Goal: Task Accomplishment & Management: Use online tool/utility

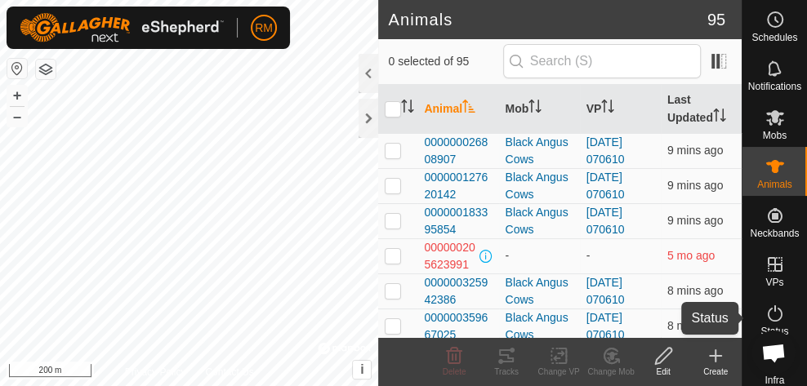
click at [663, 358] on icon at bounding box center [663, 356] width 16 height 16
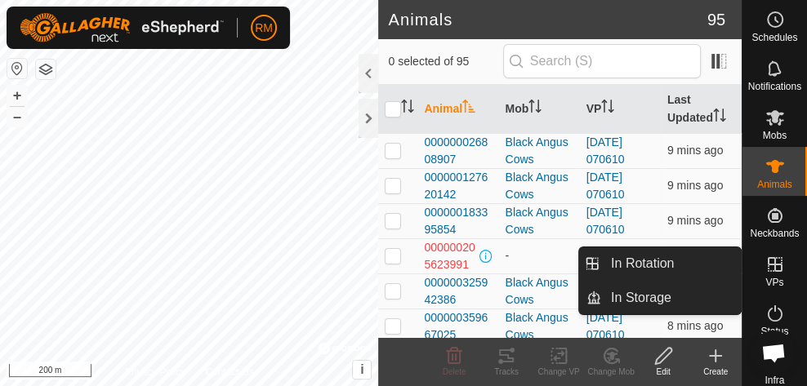
click at [769, 269] on icon at bounding box center [776, 265] width 20 height 20
click at [773, 265] on icon at bounding box center [775, 264] width 15 height 15
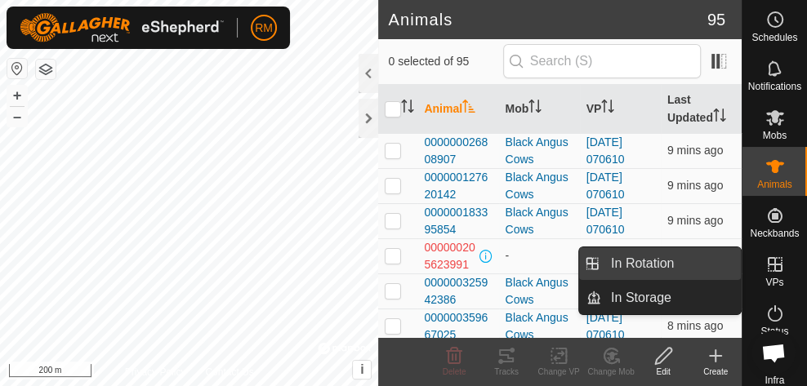
click at [661, 267] on link "In Rotation" at bounding box center [671, 264] width 140 height 33
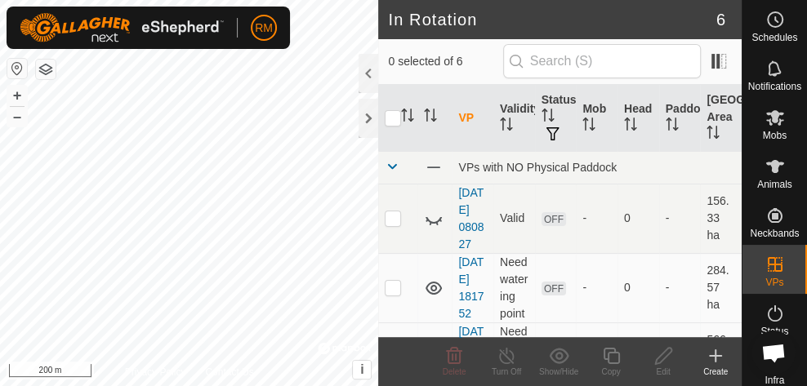
click at [720, 353] on icon at bounding box center [716, 356] width 20 height 20
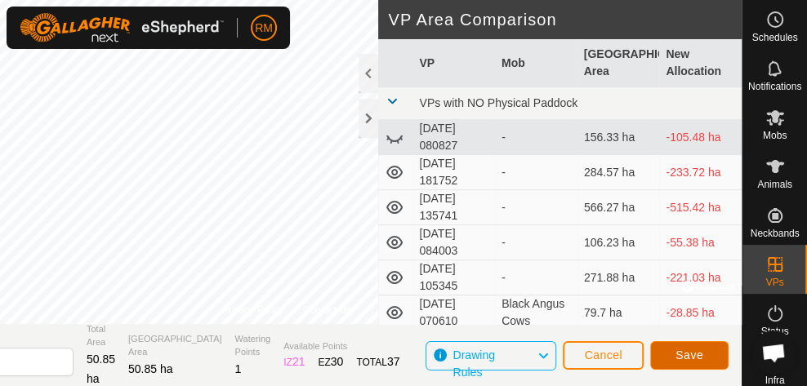
click at [686, 355] on span "Save" at bounding box center [690, 355] width 28 height 13
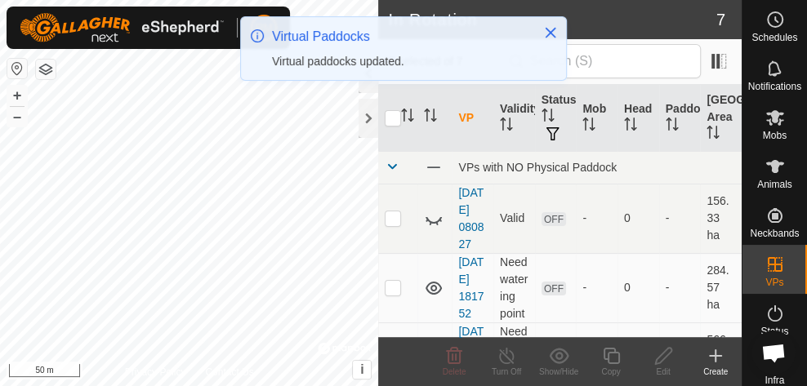
click at [546, 34] on icon "Close" at bounding box center [550, 32] width 13 height 13
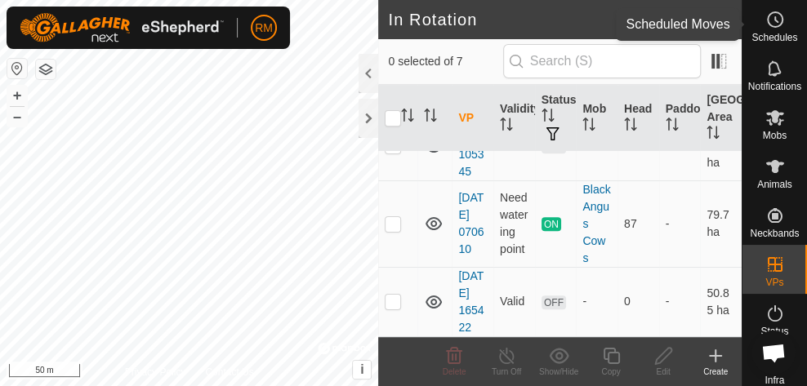
click at [766, 20] on icon at bounding box center [776, 20] width 20 height 20
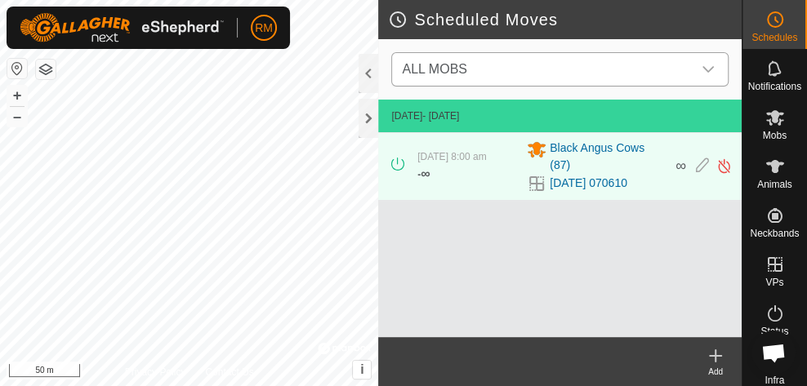
click at [708, 70] on icon "dropdown trigger" at bounding box center [708, 69] width 11 height 7
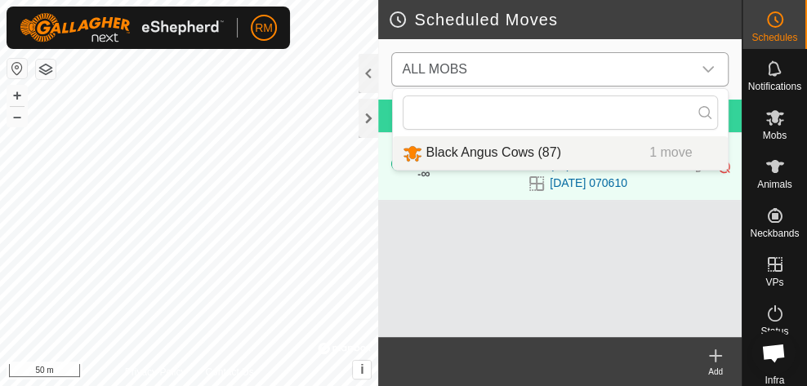
click at [533, 148] on li "Black Angus Cows (87) 1 move" at bounding box center [560, 153] width 335 height 34
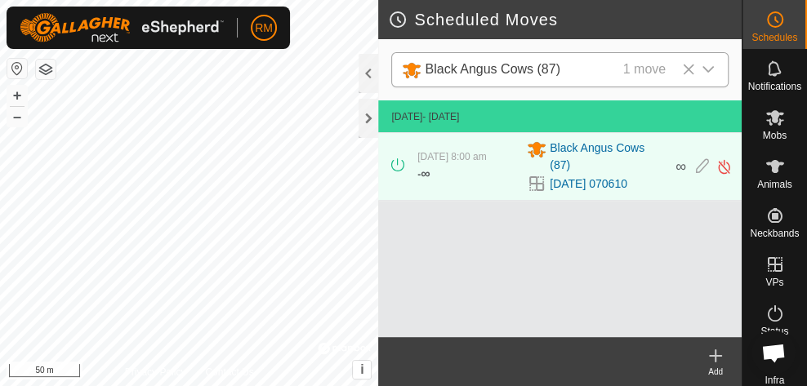
click at [716, 360] on icon at bounding box center [716, 356] width 0 height 11
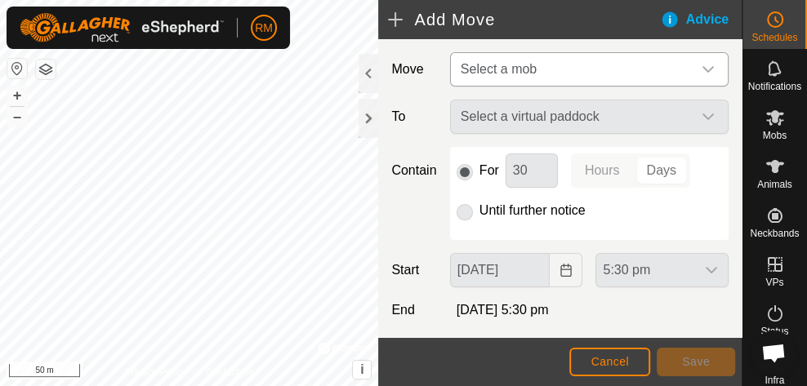
click at [702, 68] on icon "dropdown trigger" at bounding box center [708, 69] width 13 height 13
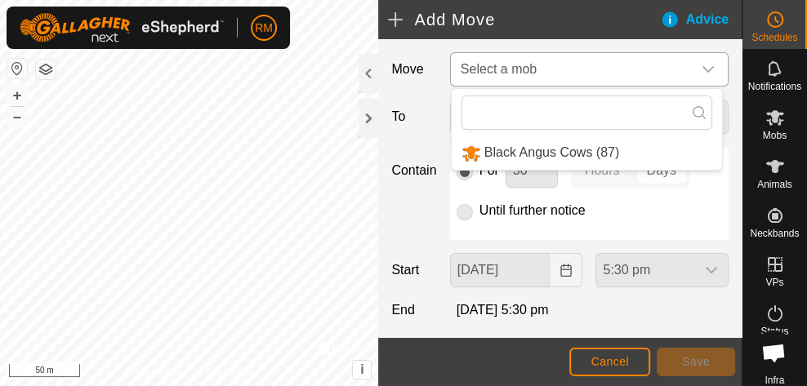
click at [577, 149] on li "Black Angus Cows (87)" at bounding box center [587, 153] width 270 height 34
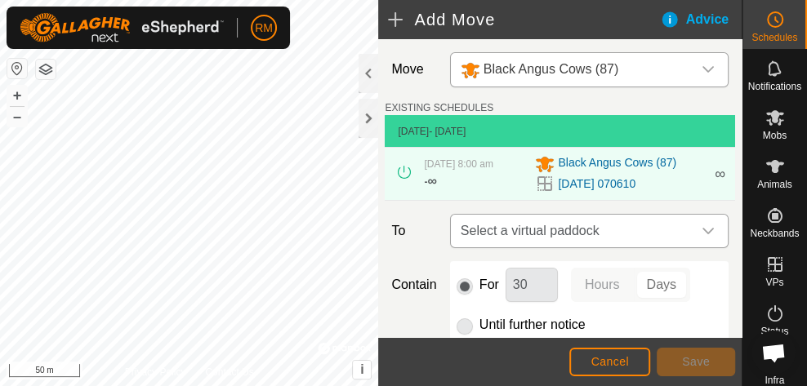
click at [702, 228] on icon "dropdown trigger" at bounding box center [708, 231] width 13 height 13
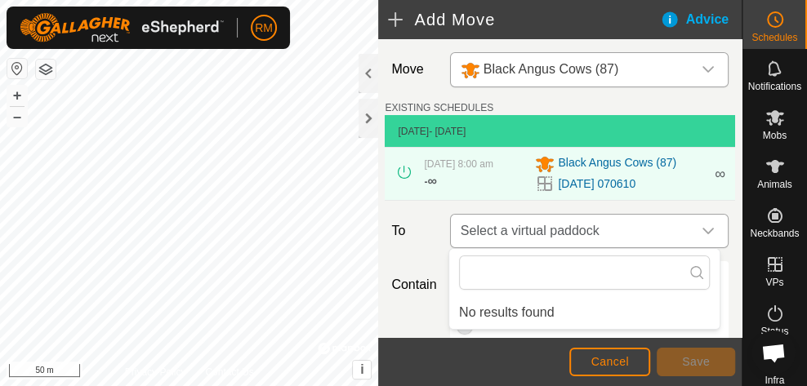
click at [703, 230] on icon "dropdown trigger" at bounding box center [708, 231] width 11 height 7
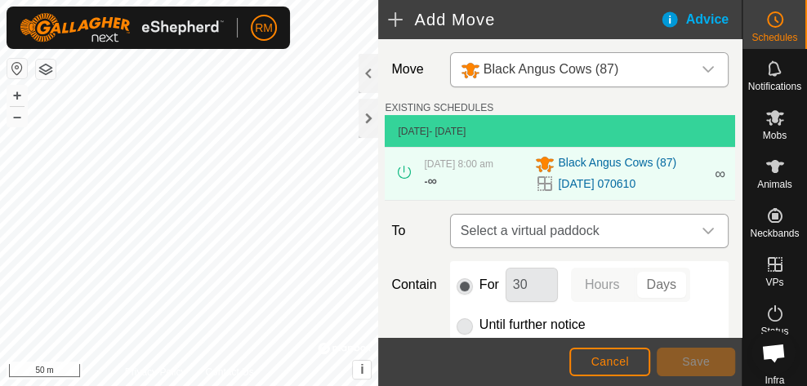
click at [703, 230] on icon "dropdown trigger" at bounding box center [708, 231] width 11 height 7
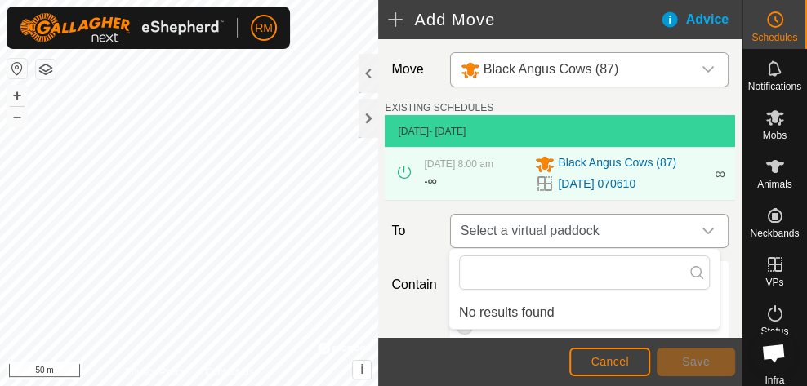
click at [703, 230] on icon "dropdown trigger" at bounding box center [708, 231] width 11 height 7
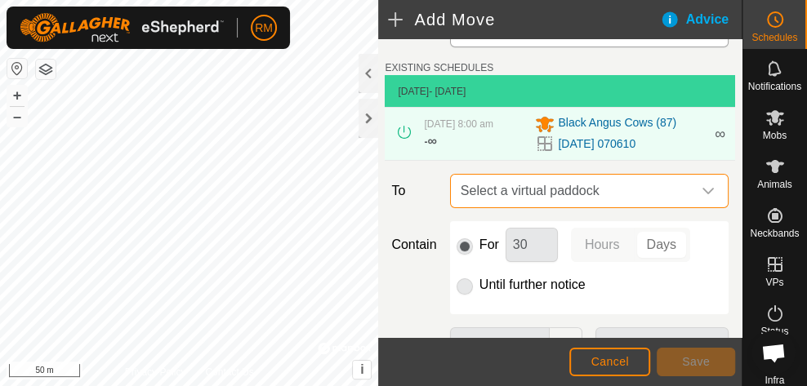
scroll to position [39, 0]
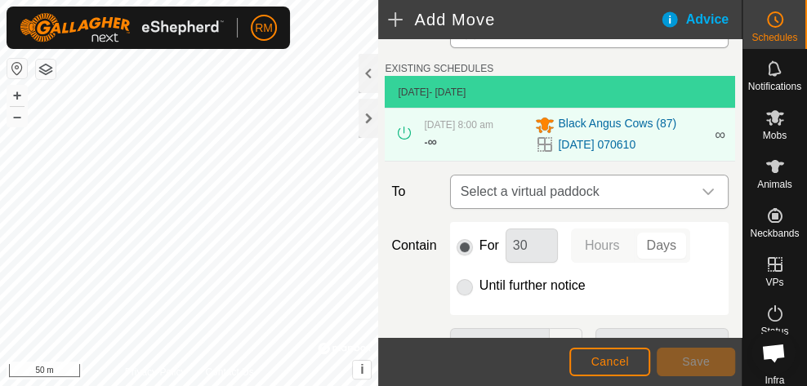
click at [702, 185] on icon "dropdown trigger" at bounding box center [708, 191] width 13 height 13
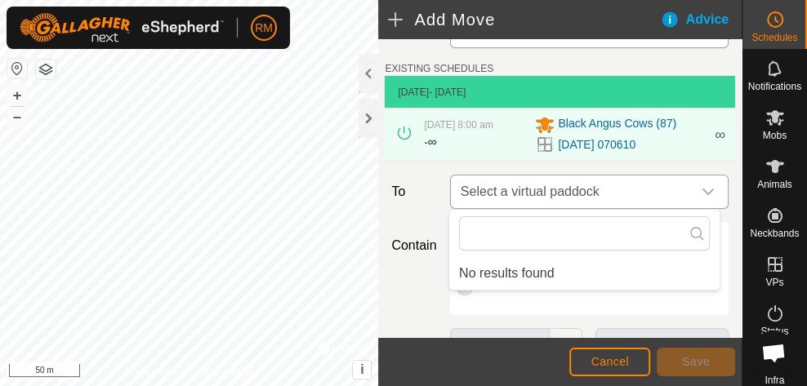
click at [703, 191] on icon "dropdown trigger" at bounding box center [708, 192] width 11 height 7
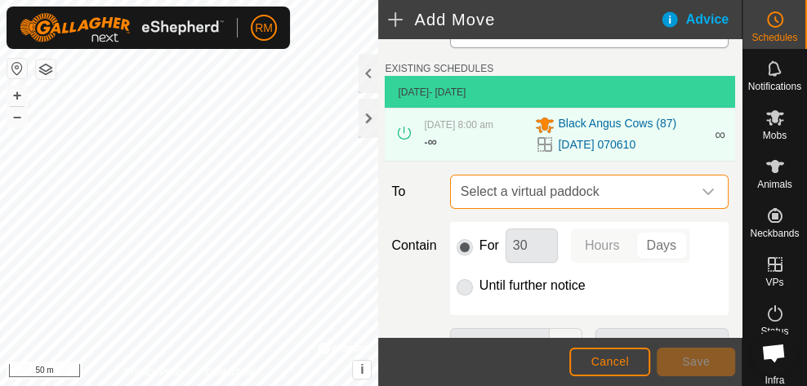
scroll to position [0, 0]
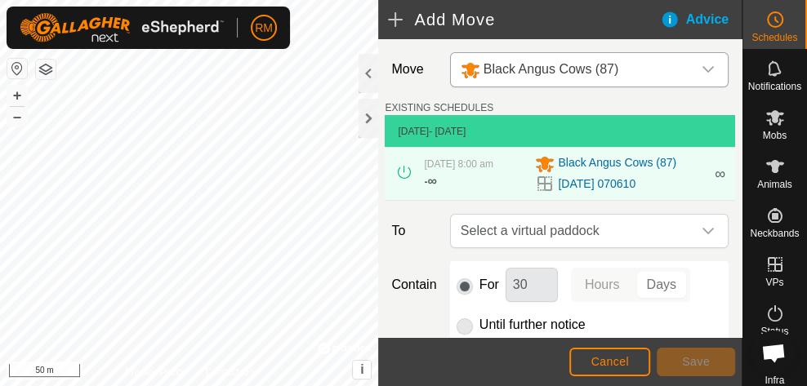
click at [405, 169] on icon at bounding box center [404, 172] width 13 height 13
click at [702, 232] on icon "dropdown trigger" at bounding box center [708, 231] width 13 height 13
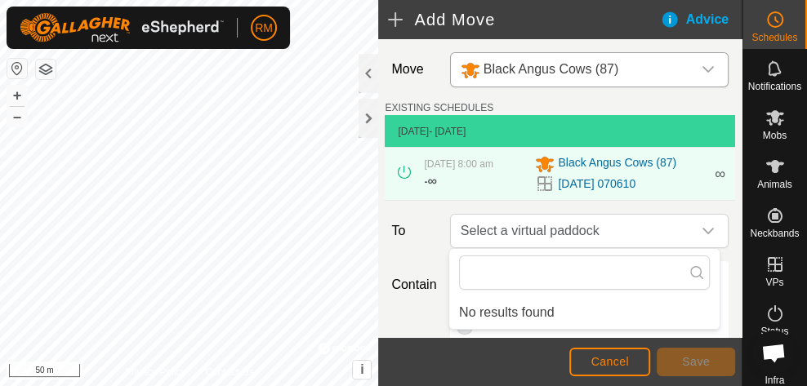
click at [693, 273] on icon at bounding box center [696, 272] width 13 height 13
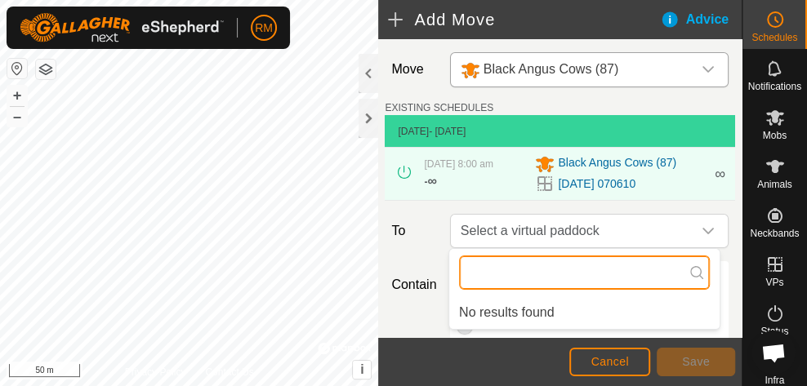
click at [646, 284] on input "text" at bounding box center [584, 273] width 251 height 34
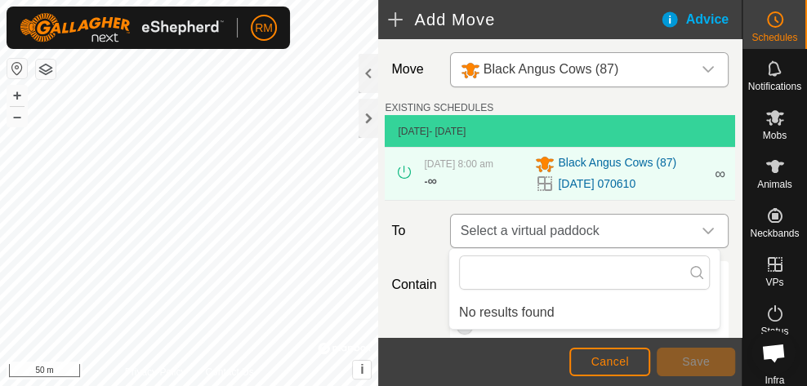
click at [703, 233] on icon "dropdown trigger" at bounding box center [708, 231] width 13 height 13
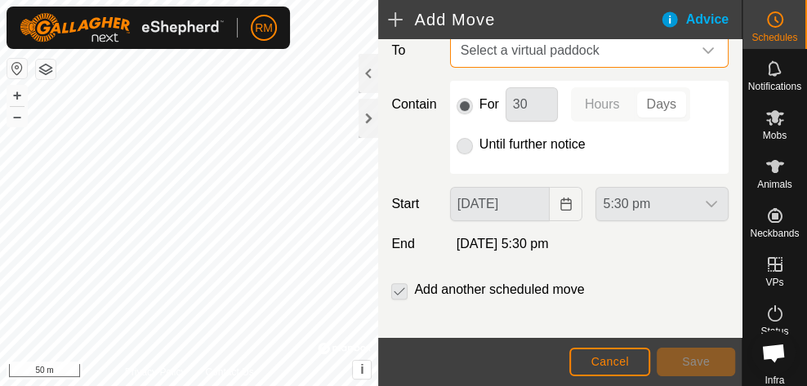
scroll to position [182, 0]
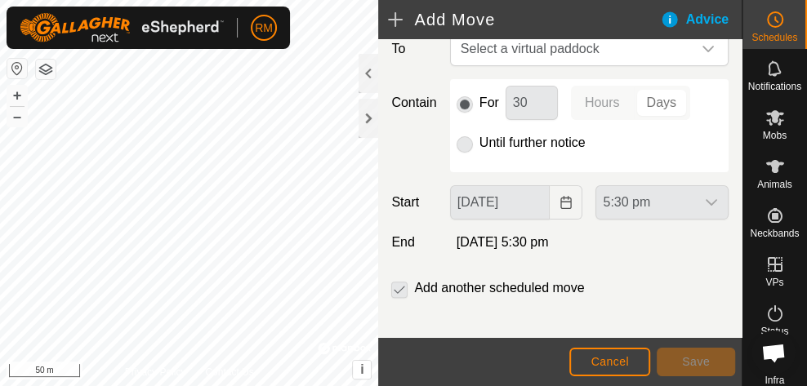
click at [397, 284] on p-checkbox at bounding box center [399, 289] width 16 height 20
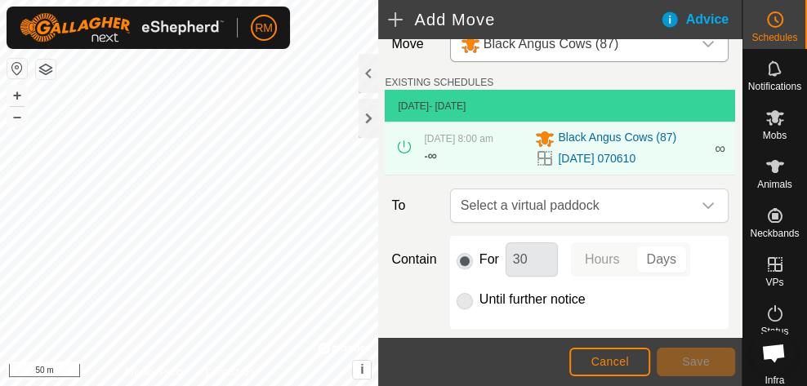
scroll to position [25, 0]
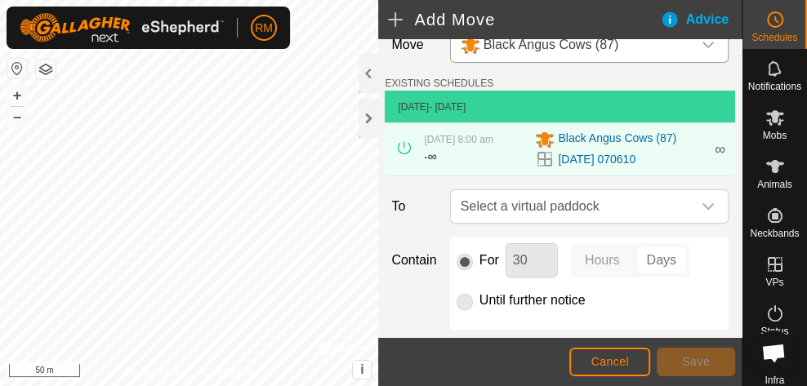
click at [466, 109] on span "- [DATE]" at bounding box center [447, 106] width 37 height 11
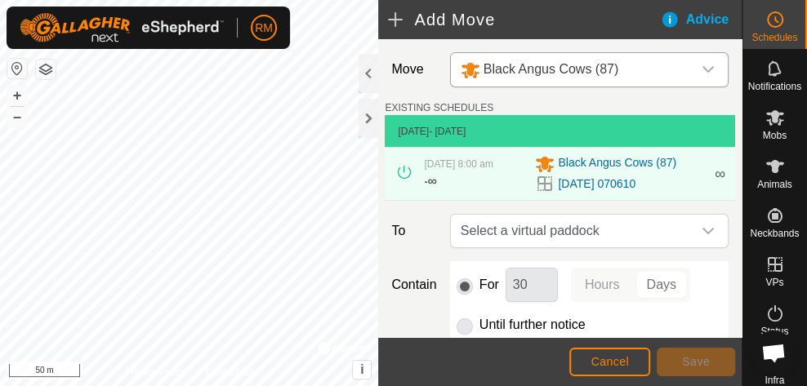
click at [702, 71] on icon "dropdown trigger" at bounding box center [708, 69] width 13 height 13
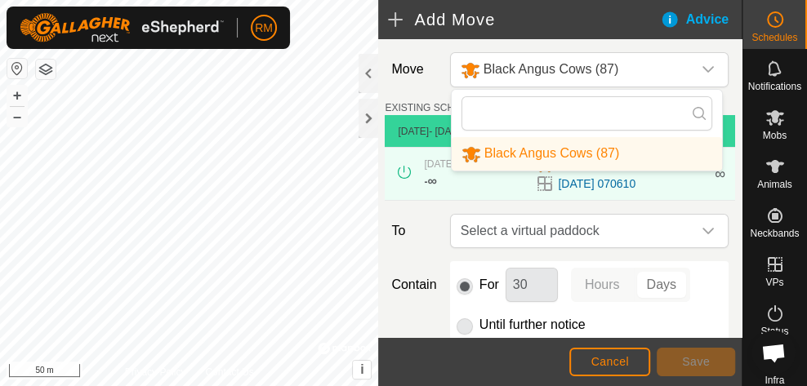
click at [577, 155] on li "Black Angus Cows (87)" at bounding box center [587, 154] width 270 height 34
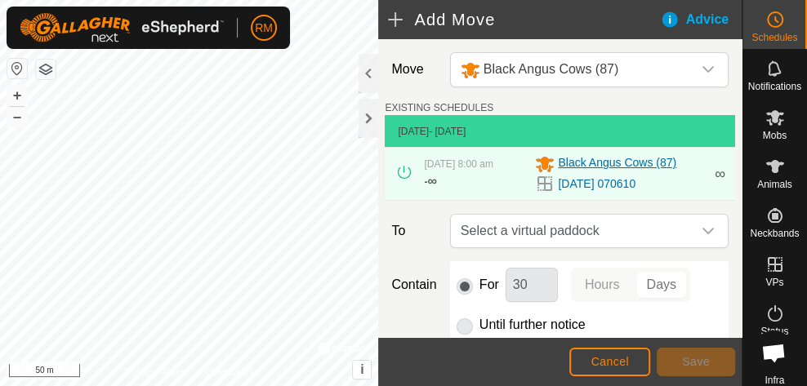
click at [581, 162] on span "Black Angus Cows (87)" at bounding box center [617, 164] width 118 height 20
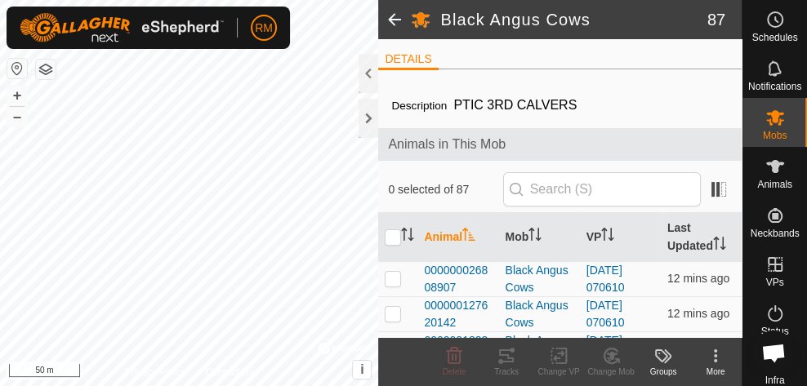
click at [390, 18] on span at bounding box center [394, 19] width 33 height 39
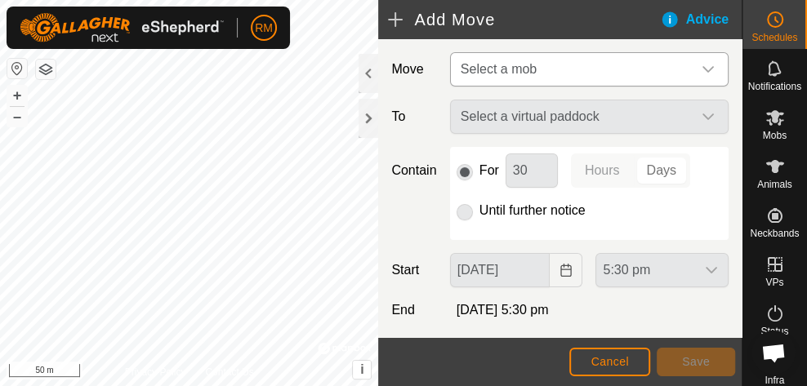
click at [696, 78] on div "dropdown trigger" at bounding box center [708, 69] width 33 height 33
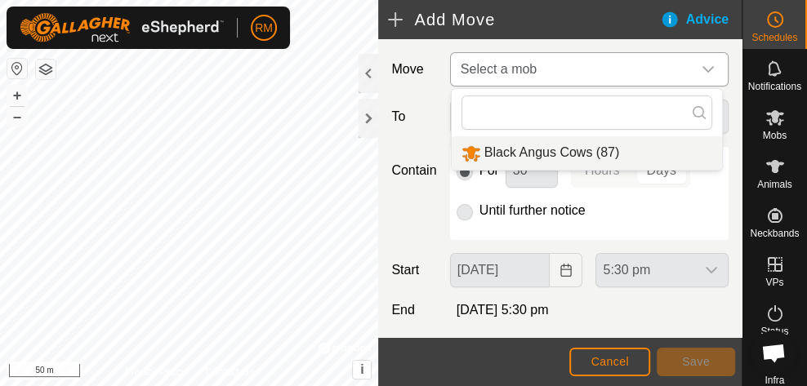
click at [591, 156] on li "Black Angus Cows (87)" at bounding box center [587, 153] width 270 height 34
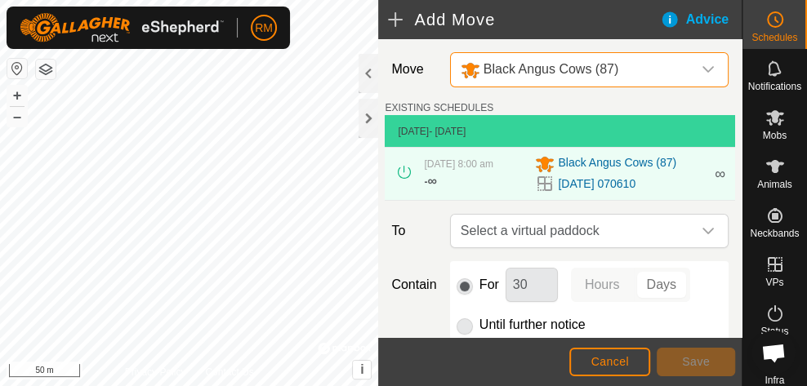
click at [715, 172] on span "∞" at bounding box center [720, 174] width 11 height 16
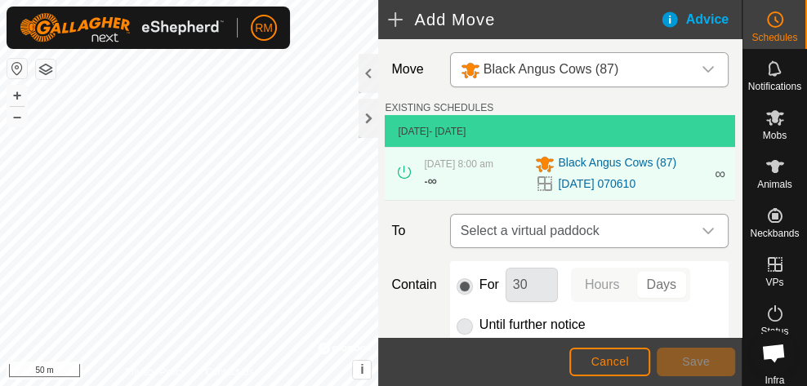
click at [699, 243] on div "dropdown trigger" at bounding box center [708, 231] width 33 height 33
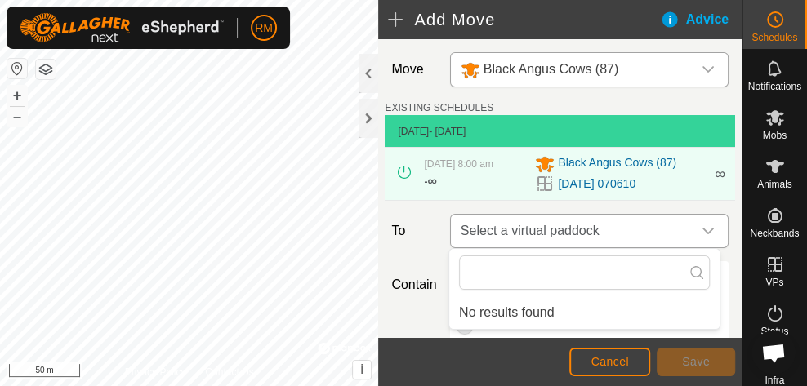
click at [699, 243] on div "dropdown trigger" at bounding box center [708, 231] width 33 height 33
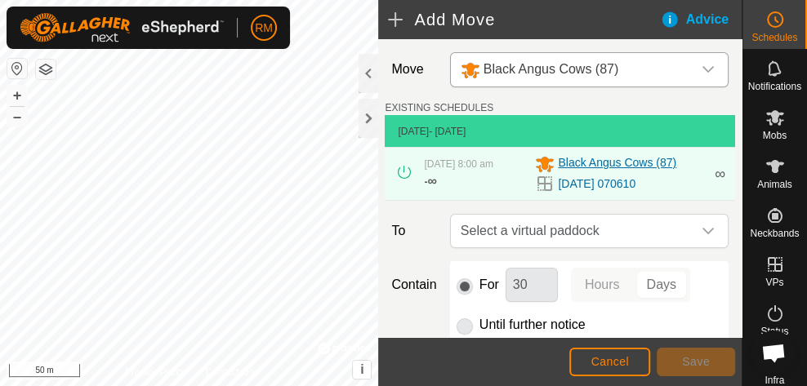
click at [572, 159] on span "Black Angus Cows (87)" at bounding box center [617, 164] width 118 height 20
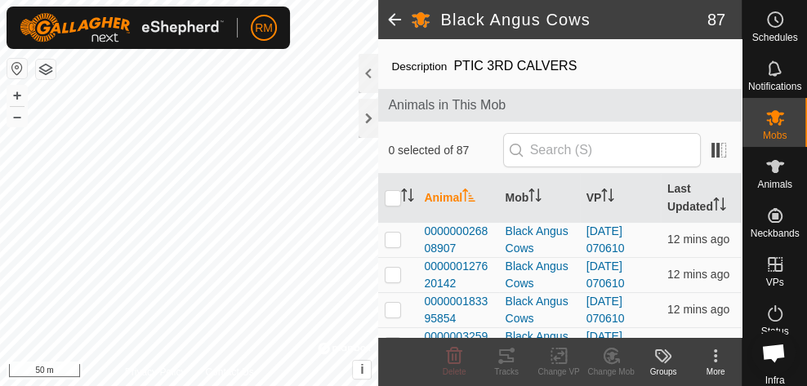
scroll to position [41, 0]
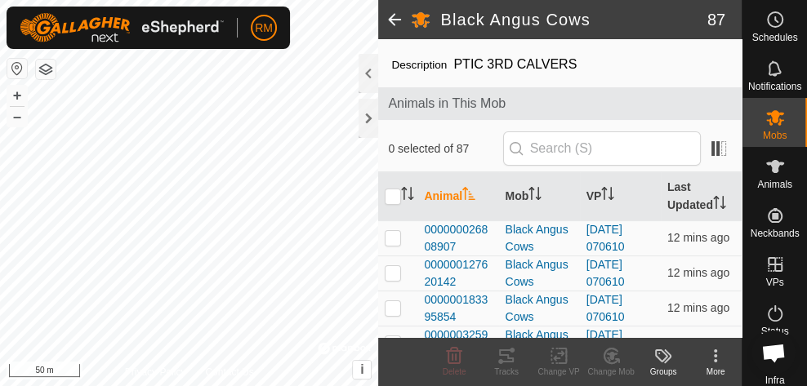
click at [715, 353] on icon at bounding box center [716, 356] width 20 height 20
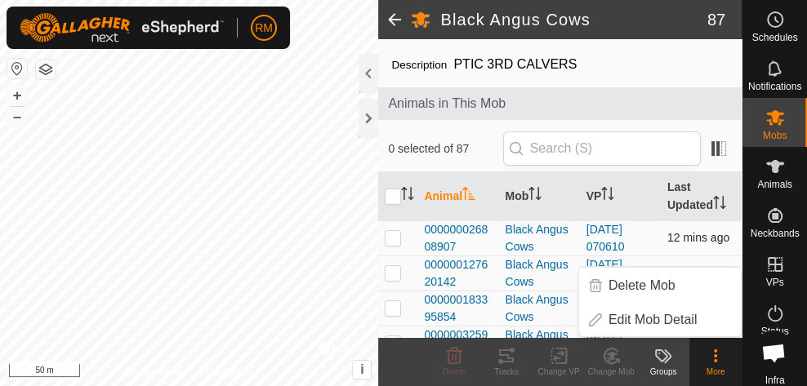
click at [677, 243] on td "12 mins ago" at bounding box center [701, 238] width 81 height 35
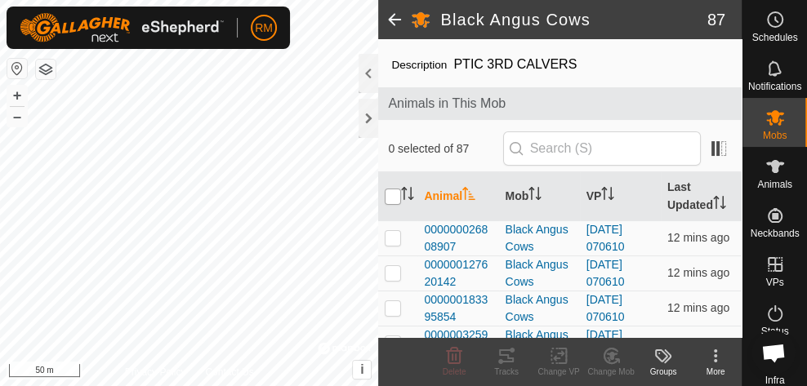
click at [397, 196] on input "checkbox" at bounding box center [393, 197] width 16 height 16
checkbox input "true"
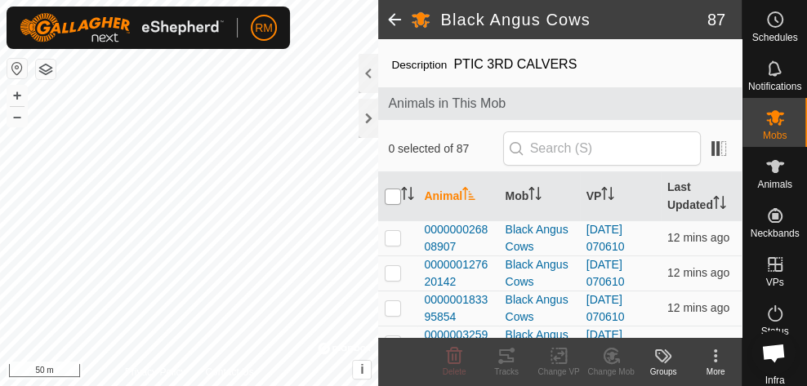
checkbox input "true"
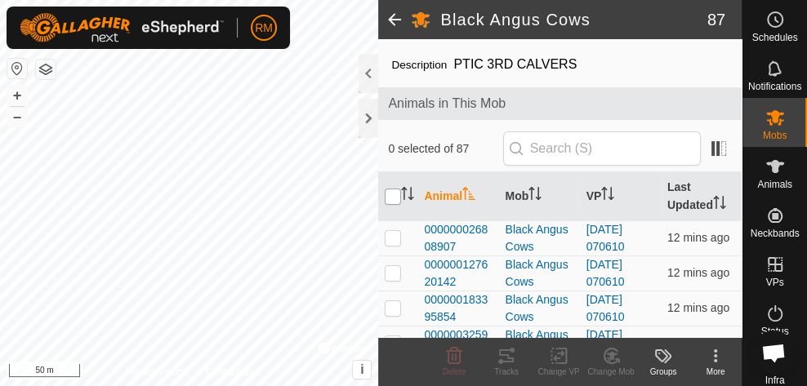
checkbox input "true"
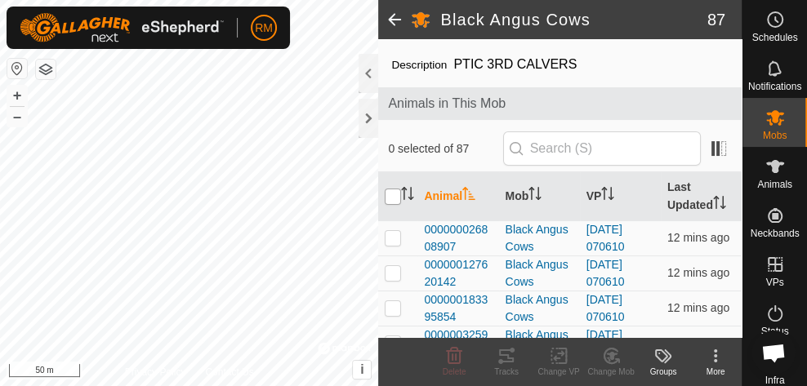
checkbox input "true"
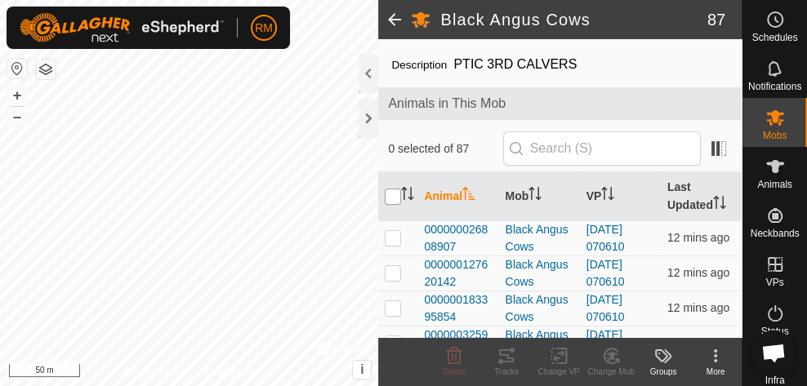
checkbox input "true"
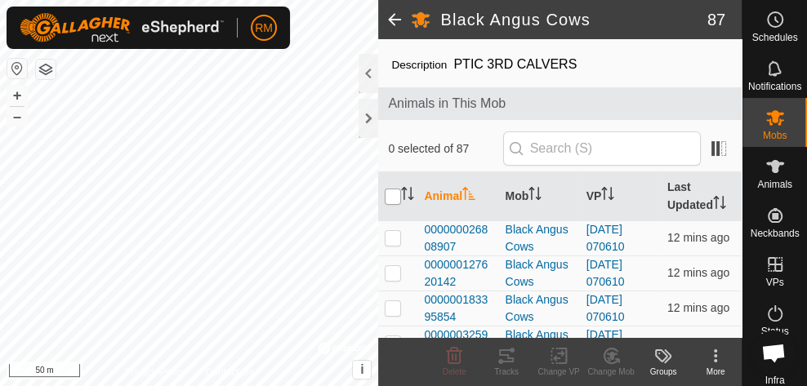
checkbox input "true"
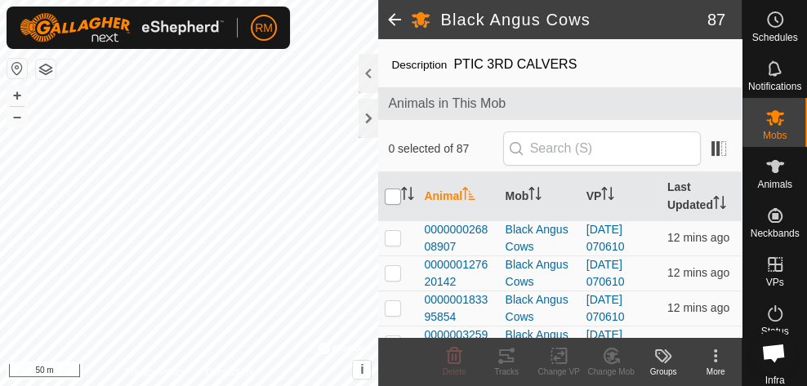
checkbox input "true"
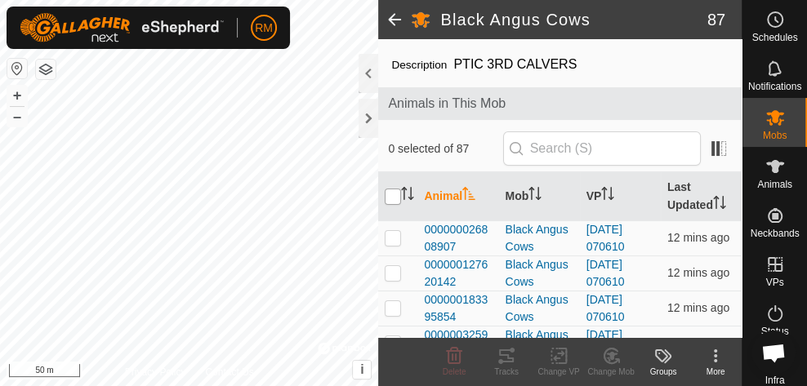
checkbox input "true"
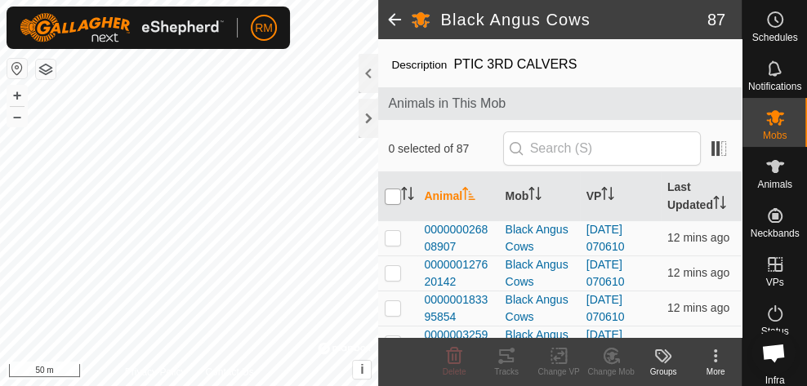
checkbox input "true"
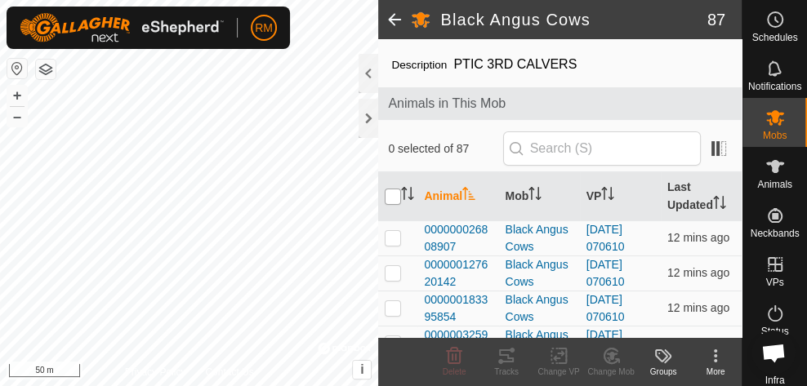
checkbox input "true"
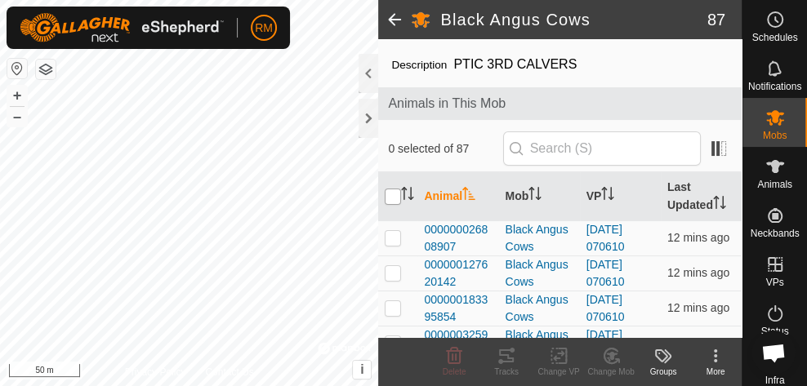
checkbox input "true"
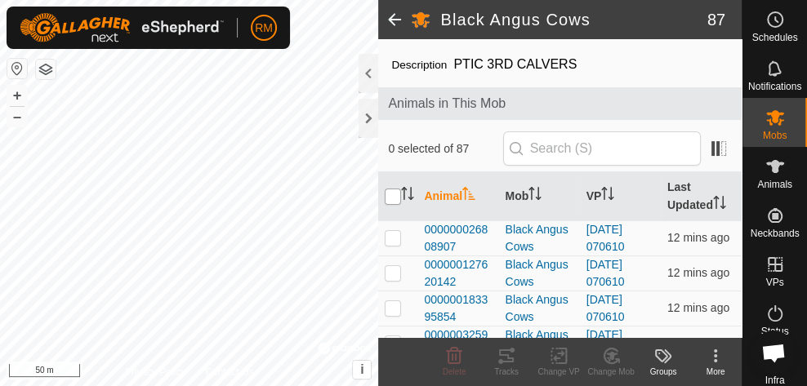
checkbox input "true"
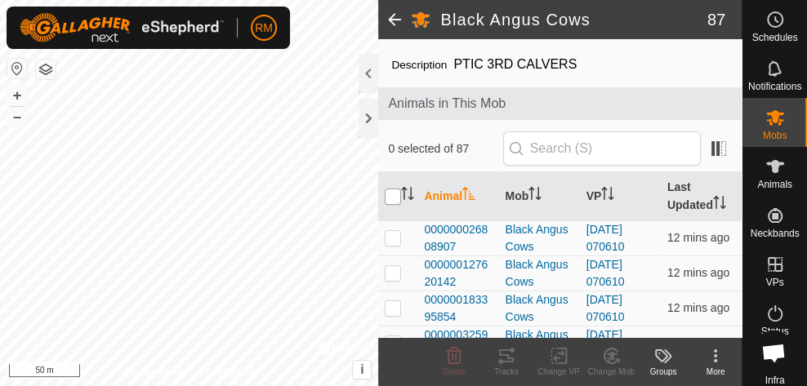
checkbox input "true"
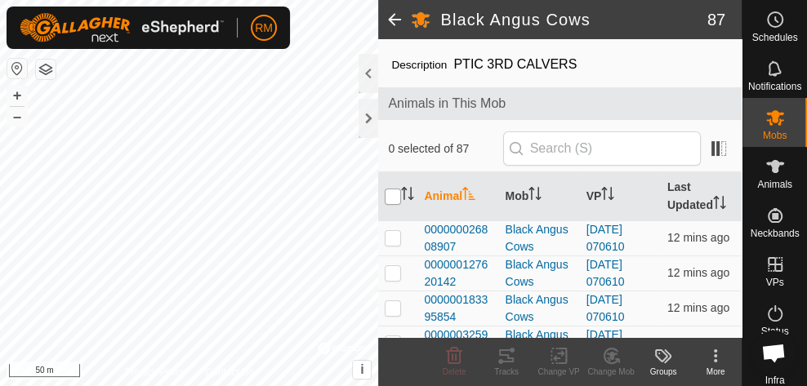
checkbox input "true"
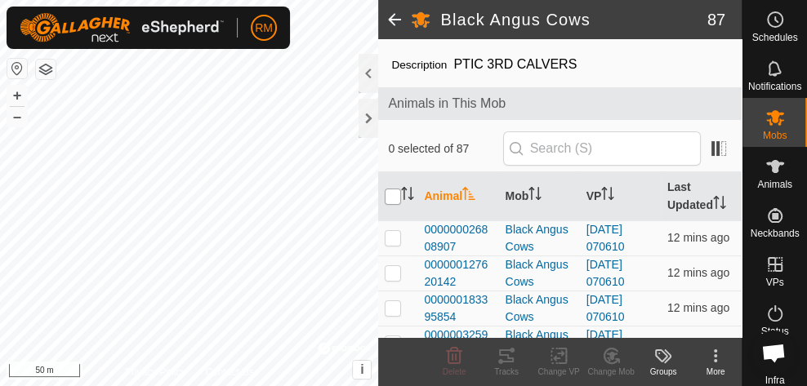
checkbox input "true"
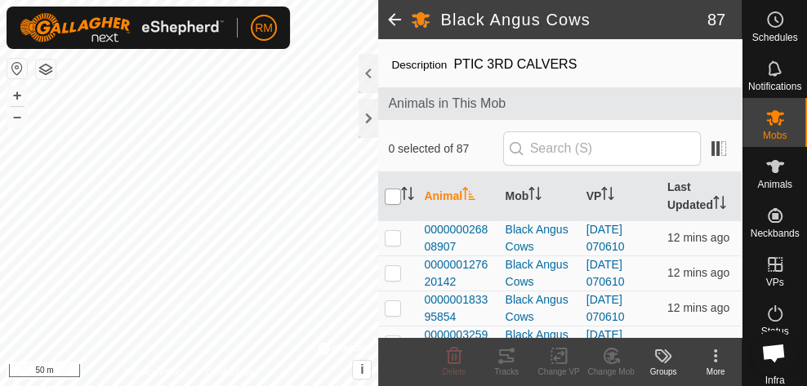
checkbox input "true"
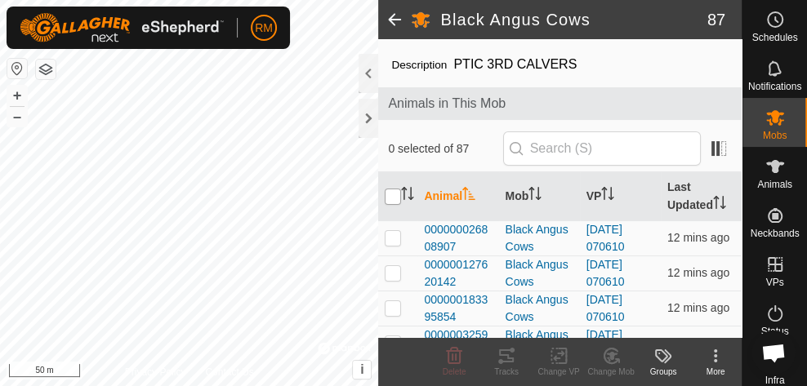
checkbox input "true"
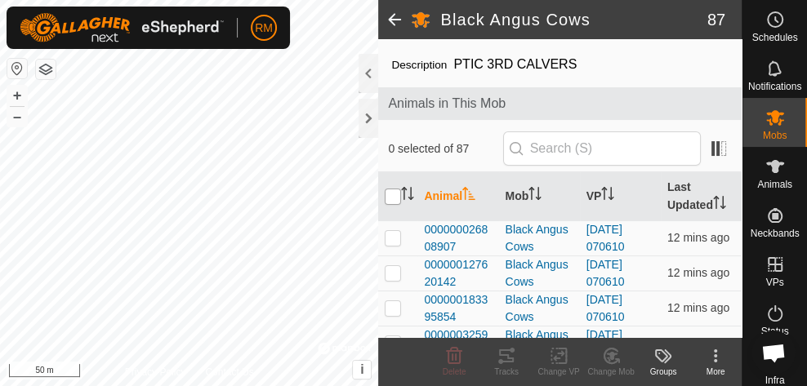
checkbox input "true"
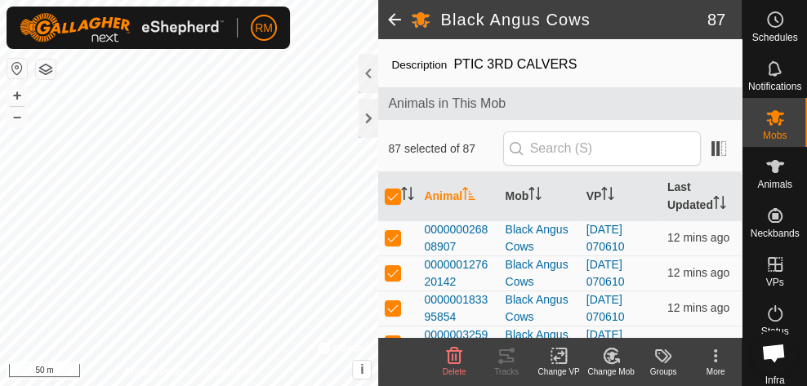
click at [556, 359] on icon at bounding box center [558, 356] width 11 height 11
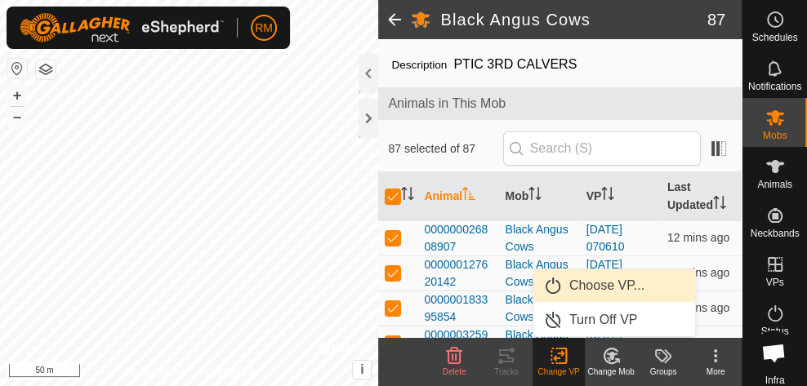
click at [603, 283] on link "Choose VP..." at bounding box center [615, 286] width 162 height 33
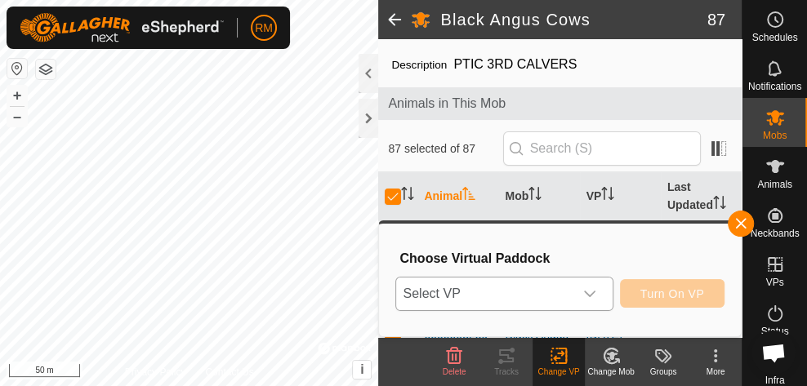
click at [596, 288] on icon "dropdown trigger" at bounding box center [589, 294] width 13 height 13
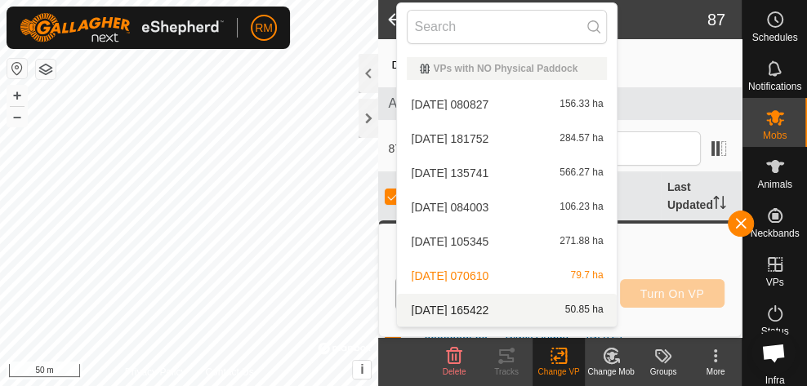
click at [562, 307] on li "[DATE] 165422 50.85 ha" at bounding box center [507, 310] width 220 height 33
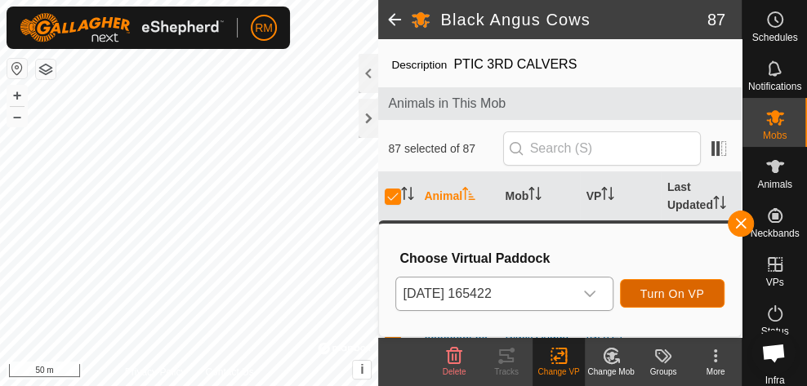
click at [676, 292] on span "Turn On VP" at bounding box center [673, 294] width 64 height 13
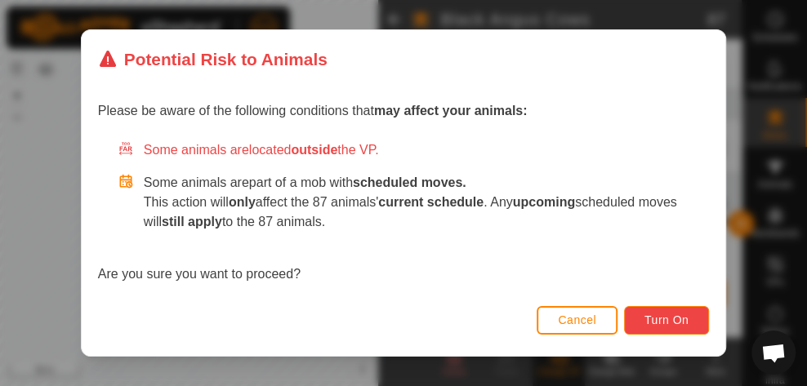
click at [674, 324] on span "Turn On" at bounding box center [667, 320] width 44 height 13
